Goal: Browse casually

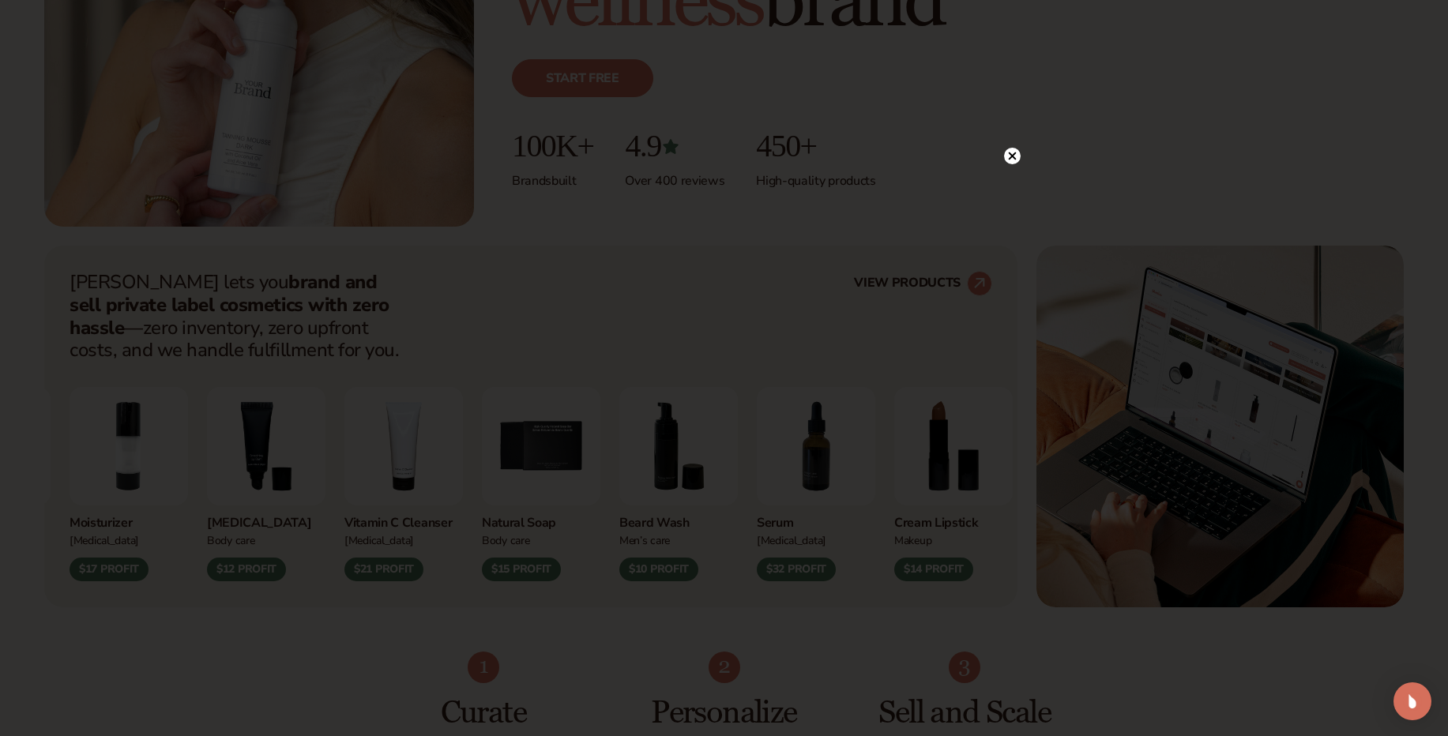
scroll to position [422, 0]
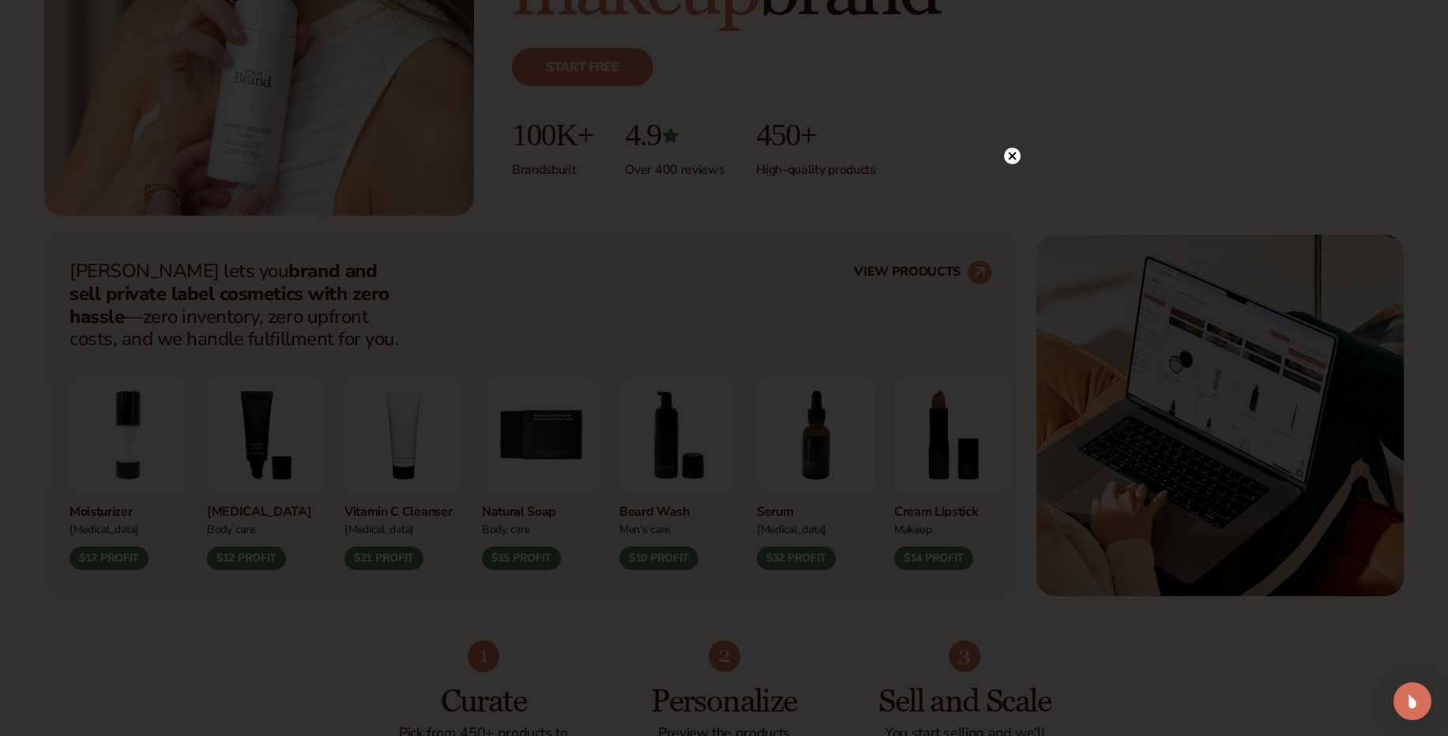
click at [800, 590] on div at bounding box center [724, 368] width 1448 height 736
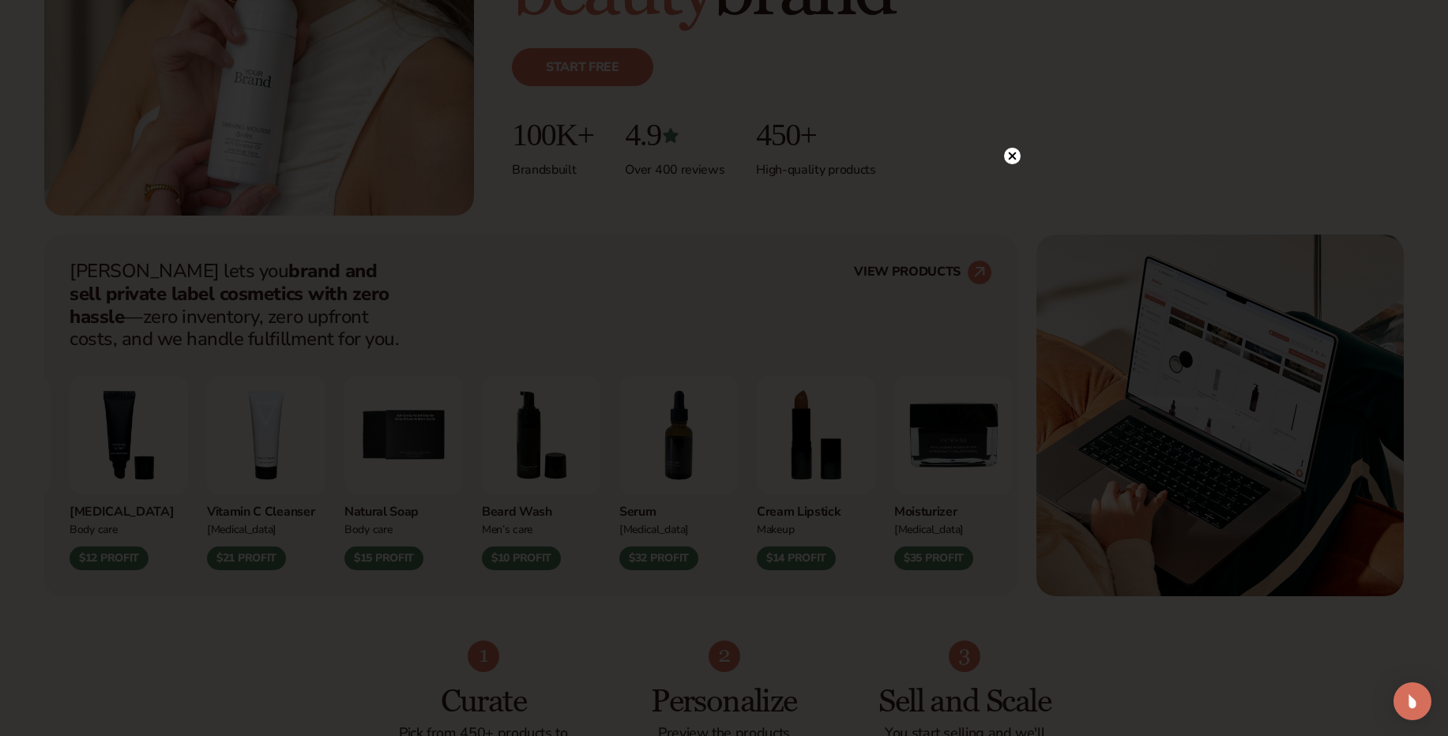
click at [1015, 161] on circle at bounding box center [1012, 156] width 17 height 17
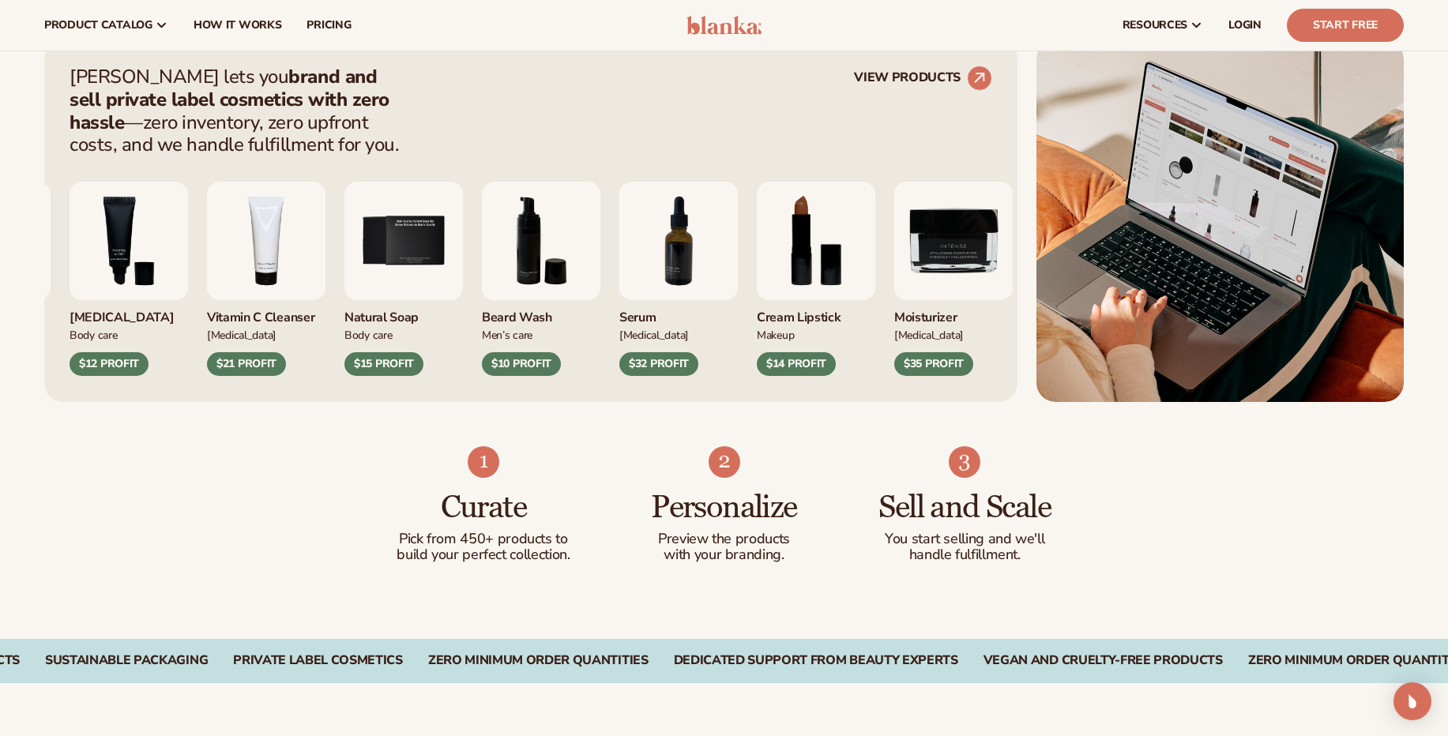
scroll to position [605, 0]
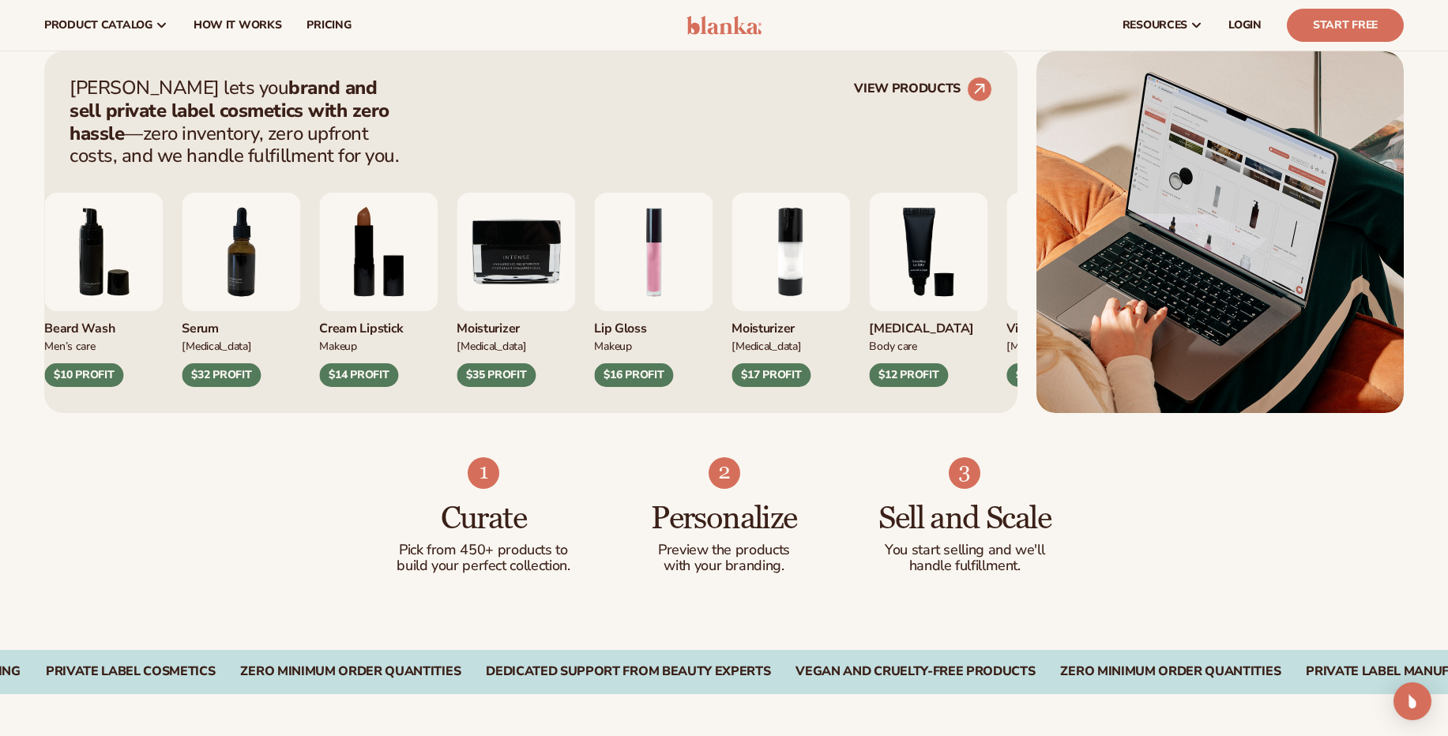
click at [524, 262] on img "9 / 9" at bounding box center [516, 252] width 119 height 119
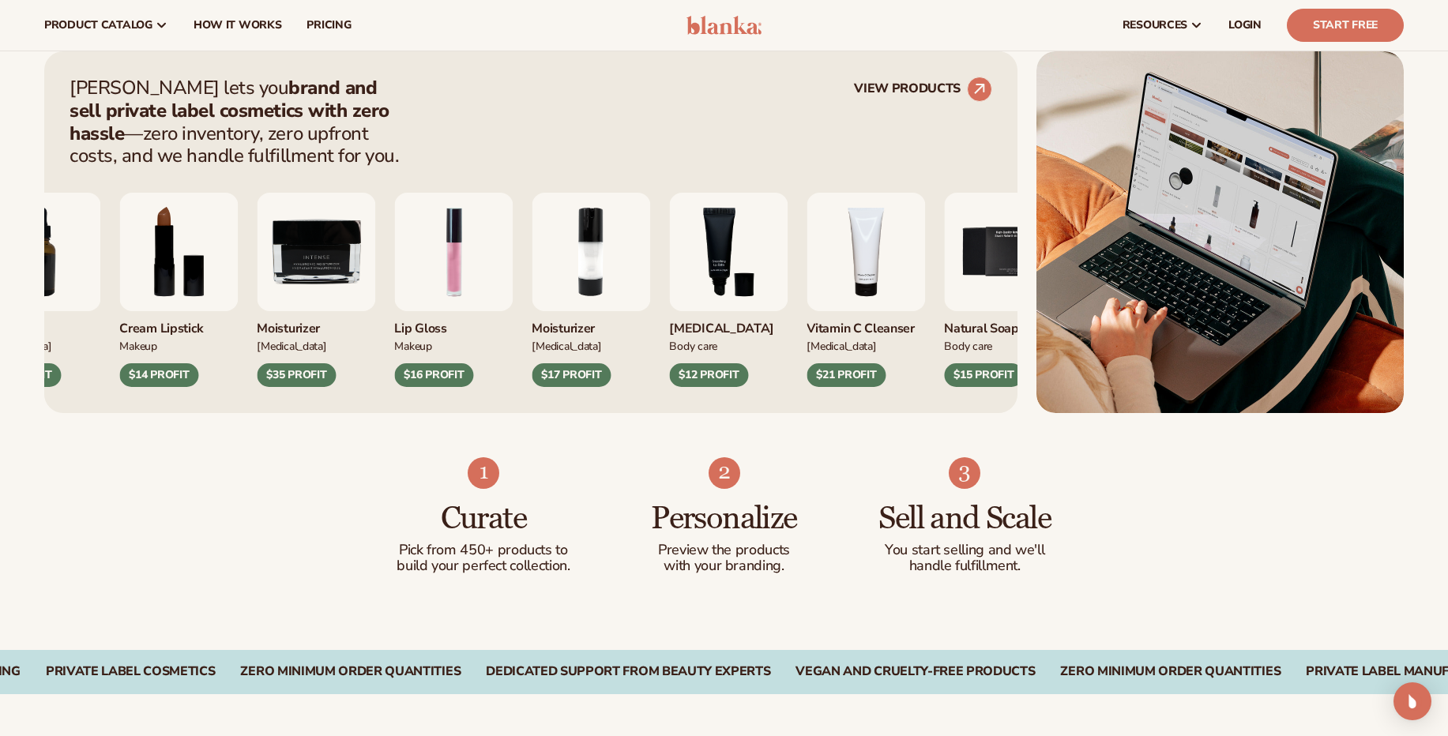
click at [669, 316] on div "[MEDICAL_DATA]" at bounding box center [728, 324] width 119 height 26
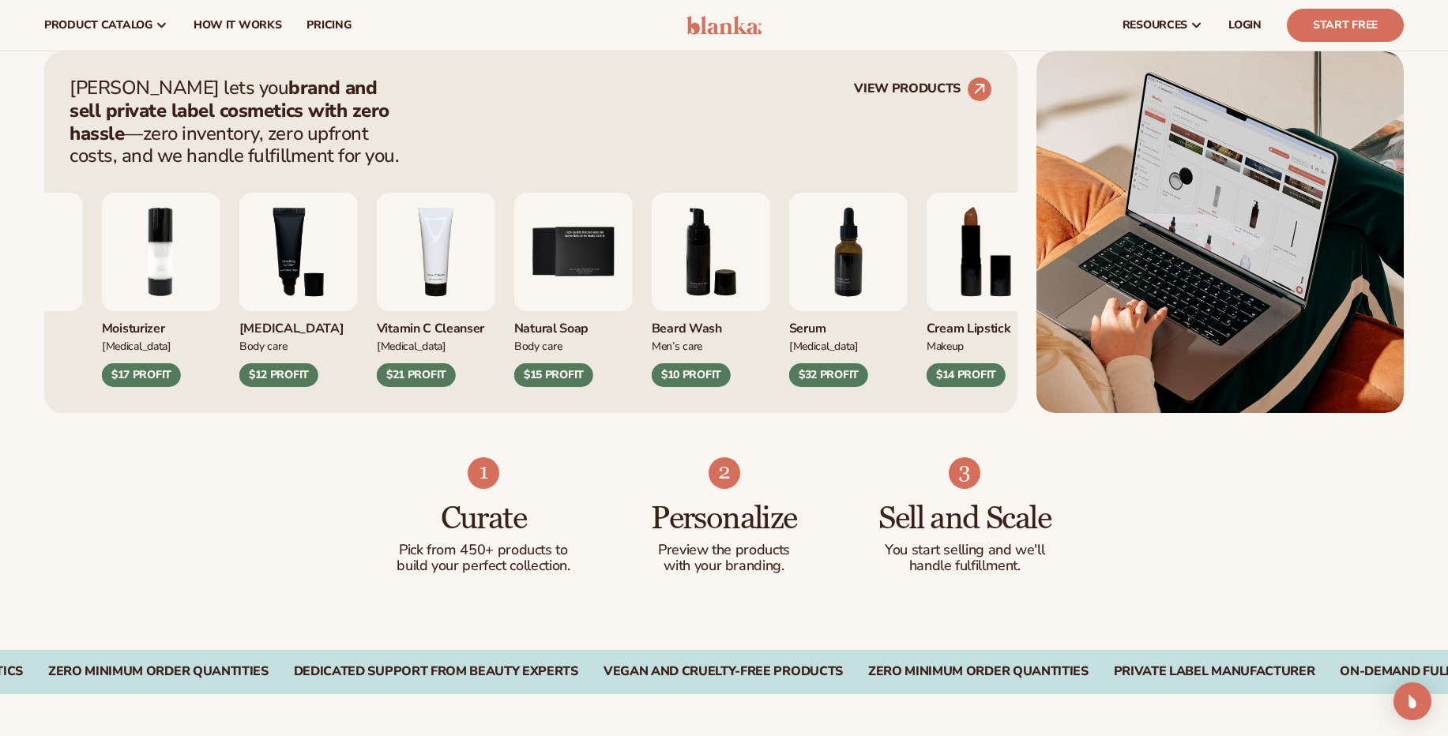
click at [789, 338] on div "Serum [MEDICAL_DATA] $32 PROFIT" at bounding box center [848, 290] width 119 height 194
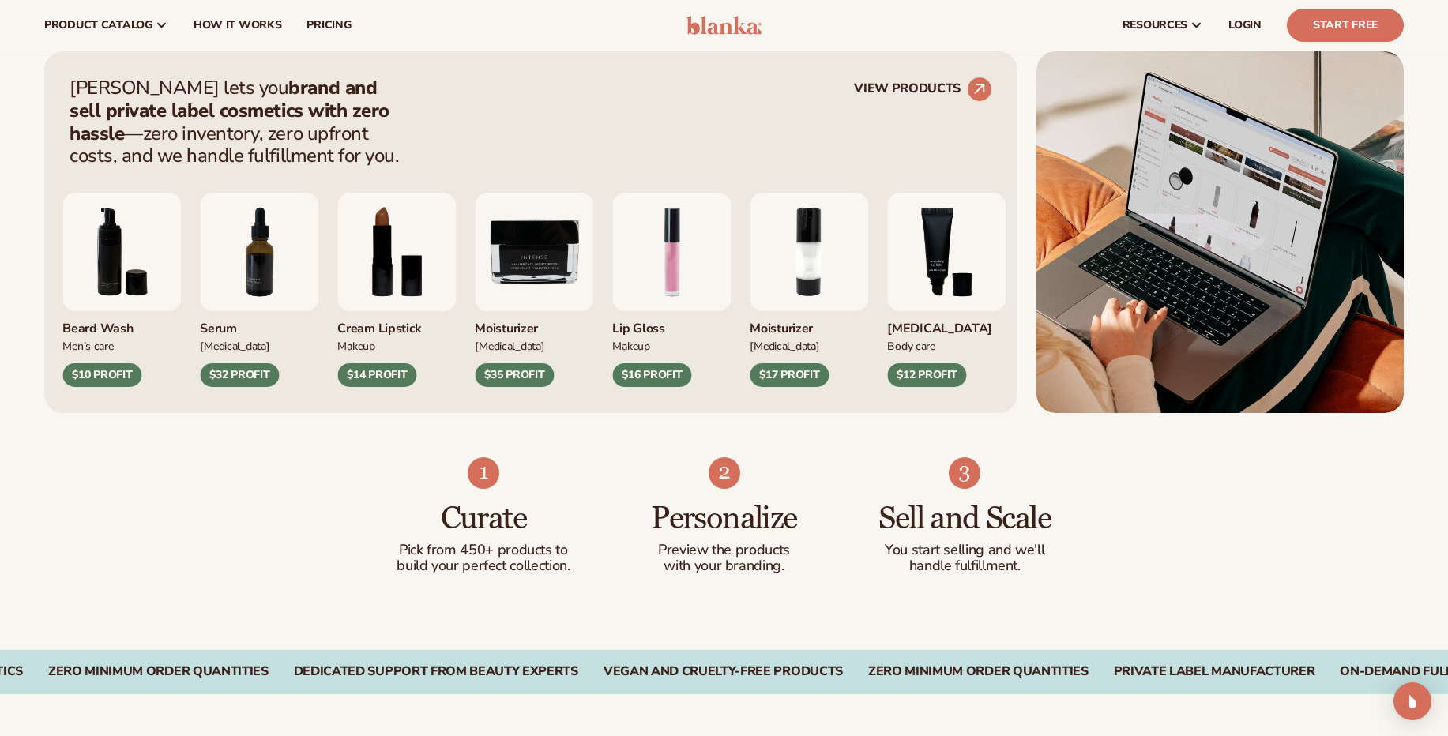
click at [868, 296] on img "2 / 9" at bounding box center [809, 252] width 119 height 119
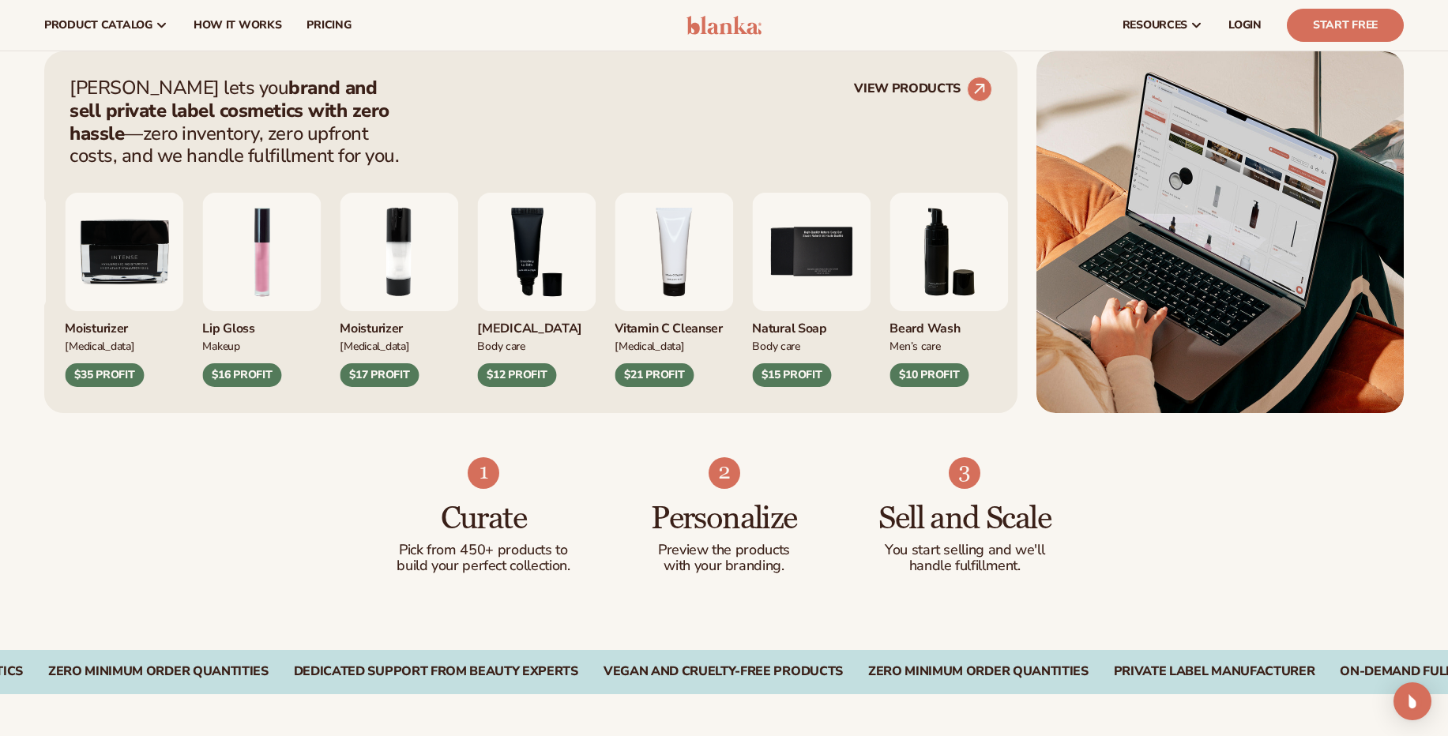
click at [366, 327] on div "Moisturizer" at bounding box center [399, 324] width 119 height 26
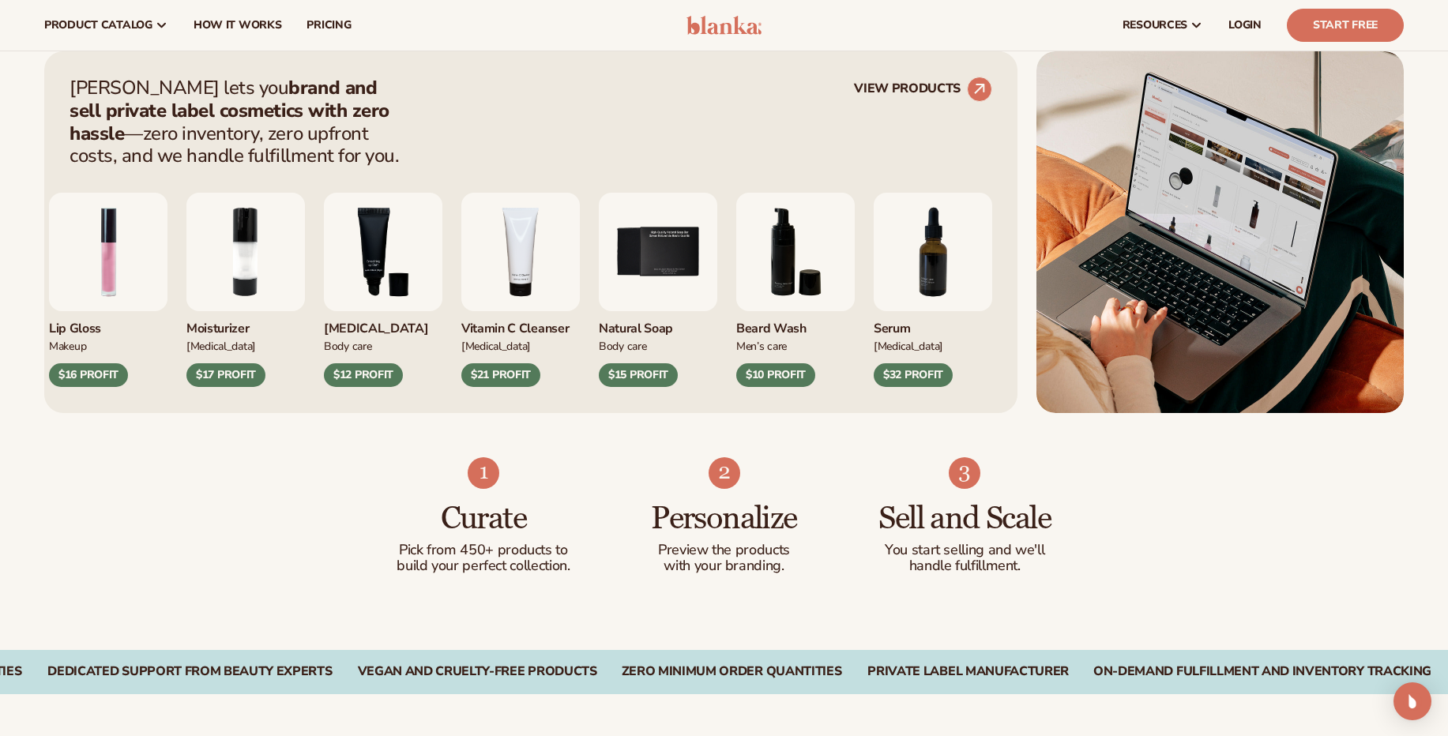
click at [288, 536] on div "Curate Pick from 450+ products to build your perfect collection. Personalize Pr…" at bounding box center [724, 531] width 1448 height 237
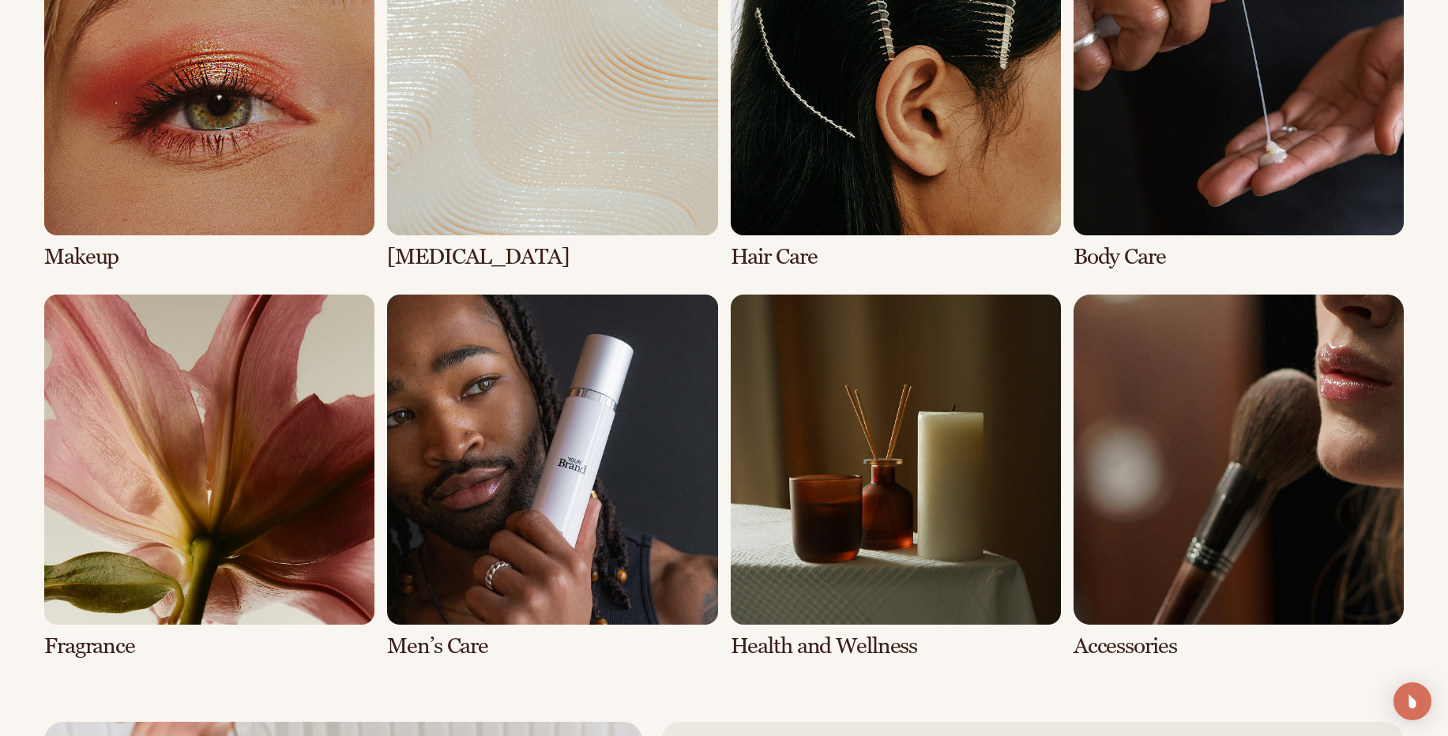
scroll to position [3388, 0]
